Goal: Information Seeking & Learning: Learn about a topic

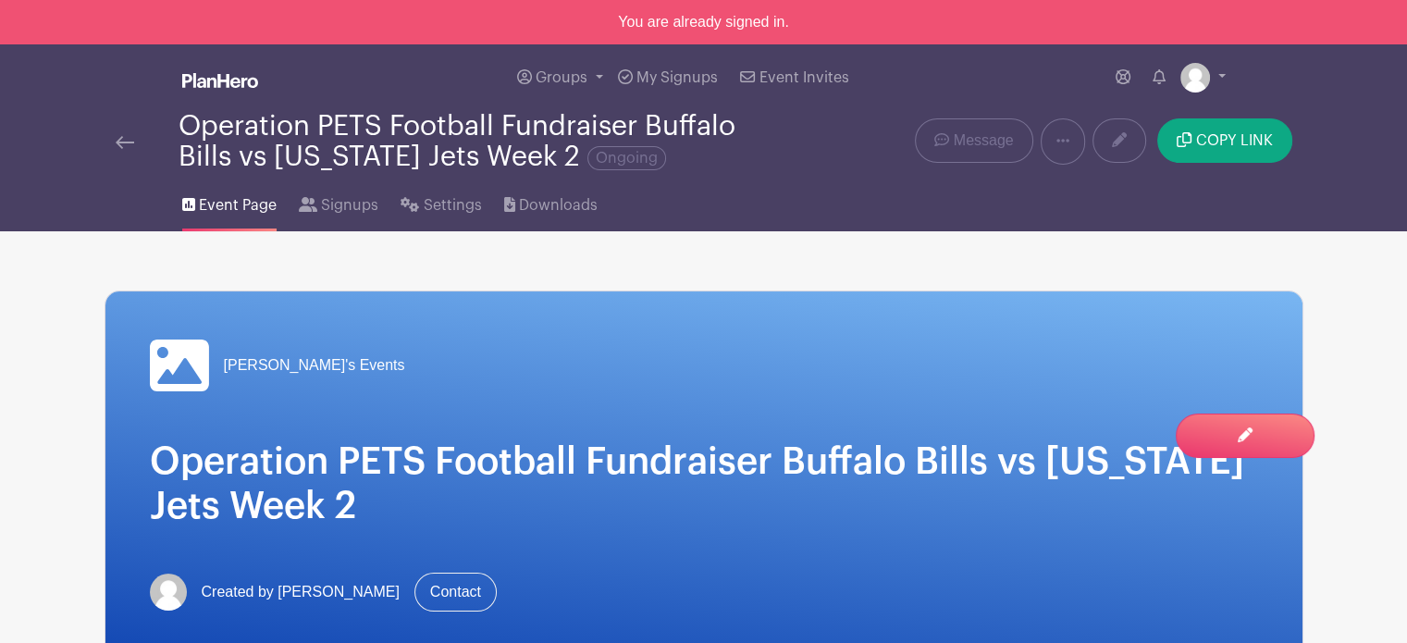
click at [125, 145] on img at bounding box center [125, 142] width 18 height 13
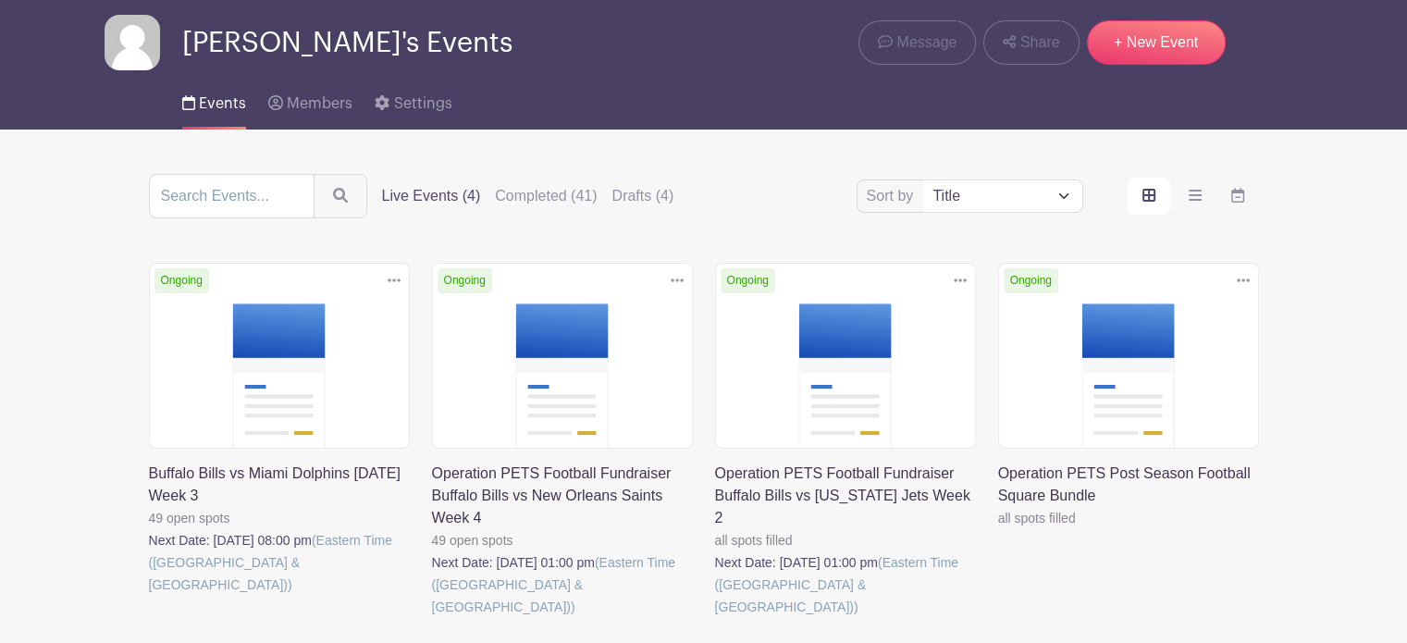
scroll to position [92, 0]
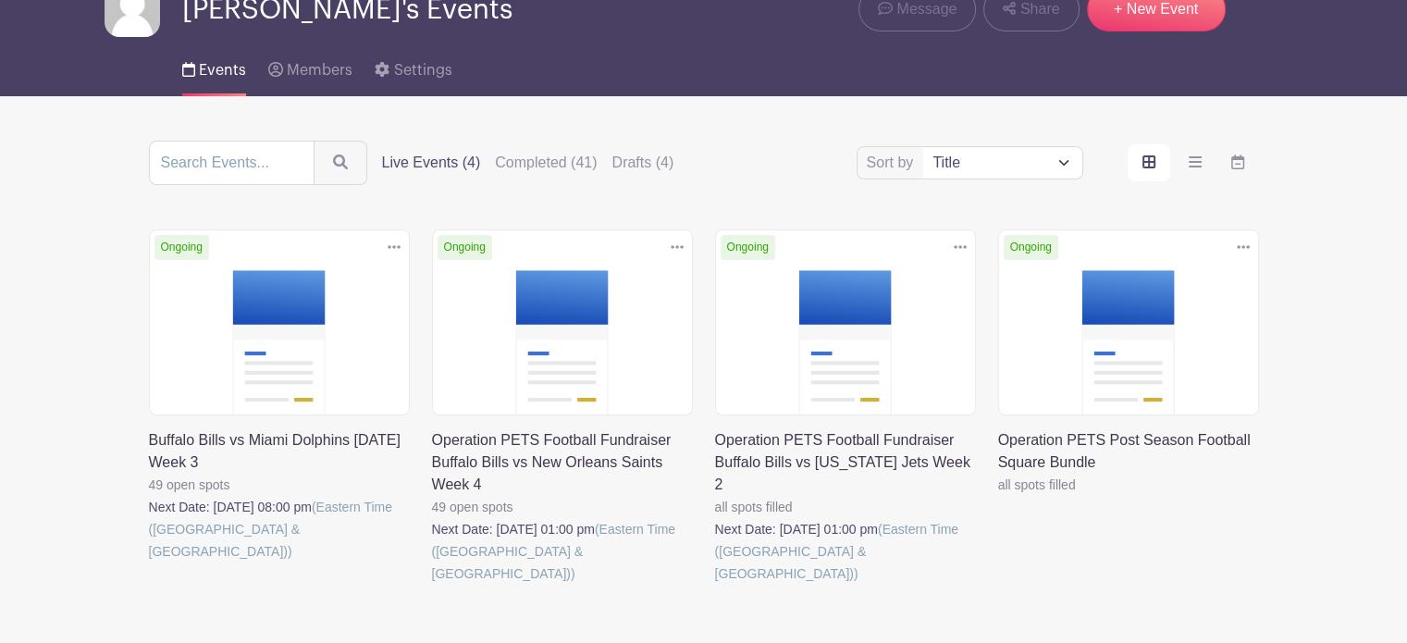
click at [149, 562] on link at bounding box center [149, 562] width 0 height 0
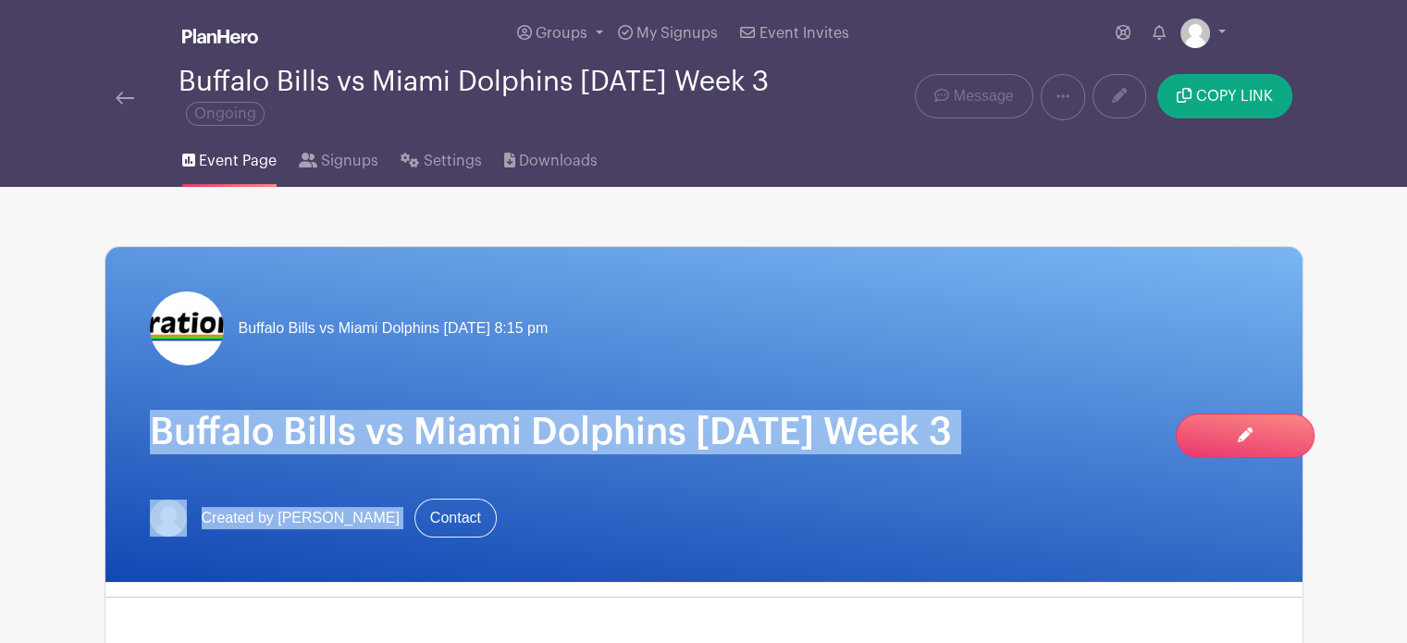
drag, startPoint x: 193, startPoint y: 424, endPoint x: 567, endPoint y: 518, distance: 385.3
click at [570, 517] on div "Buffalo Bills vs Miami Dolphins Thursday September 18th at 8:15 pm Buffalo Bill…" at bounding box center [703, 414] width 1197 height 335
